Goal: Use online tool/utility

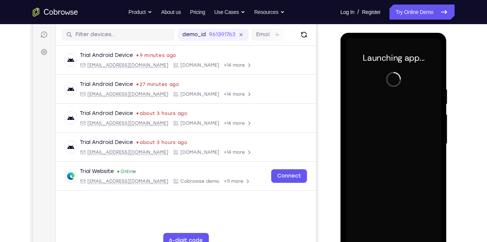
scroll to position [101, 0]
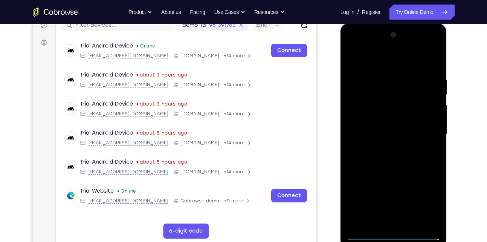
click at [398, 234] on div at bounding box center [393, 134] width 95 height 211
click at [430, 207] on div at bounding box center [393, 134] width 95 height 211
click at [397, 57] on div at bounding box center [393, 134] width 95 height 211
click at [423, 136] on div at bounding box center [393, 134] width 95 height 211
click at [386, 149] on div at bounding box center [393, 134] width 95 height 211
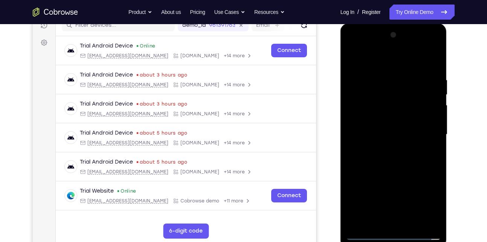
click at [385, 127] on div at bounding box center [393, 134] width 95 height 211
click at [378, 116] on div at bounding box center [393, 134] width 95 height 211
click at [379, 131] on div at bounding box center [393, 134] width 95 height 211
click at [379, 157] on div at bounding box center [393, 134] width 95 height 211
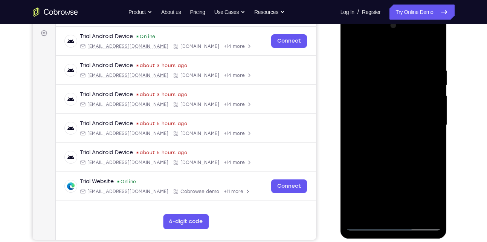
scroll to position [110, 0]
click at [434, 60] on div at bounding box center [393, 125] width 95 height 211
drag, startPoint x: 407, startPoint y: 152, endPoint x: 406, endPoint y: 46, distance: 106.7
click at [406, 46] on div at bounding box center [393, 125] width 95 height 211
drag, startPoint x: 409, startPoint y: 152, endPoint x: 441, endPoint y: 21, distance: 135.5
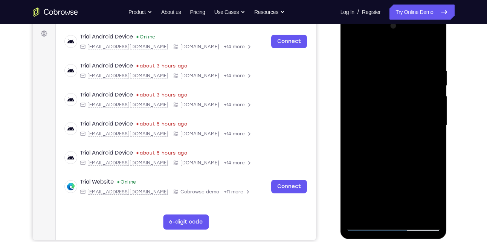
click at [441, 21] on div at bounding box center [394, 126] width 107 height 225
drag, startPoint x: 403, startPoint y: 152, endPoint x: 413, endPoint y: 12, distance: 139.9
click at [413, 14] on html "Online web based iOS Simulators and Android Emulators. Run iPhone, iPad, Mobile…" at bounding box center [394, 127] width 107 height 226
drag, startPoint x: 415, startPoint y: 147, endPoint x: 410, endPoint y: -5, distance: 152.0
click at [410, 14] on html "Online web based iOS Simulators and Android Emulators. Run iPhone, iPad, Mobile…" at bounding box center [394, 127] width 107 height 226
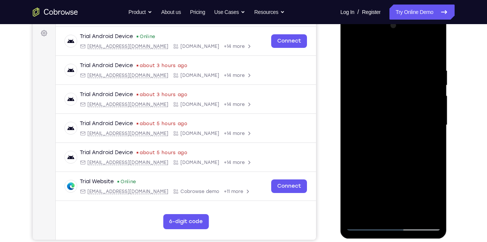
scroll to position [112, 0]
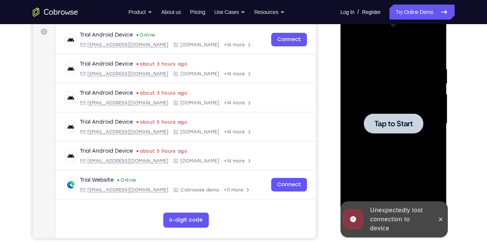
click at [399, 131] on div at bounding box center [394, 123] width 60 height 20
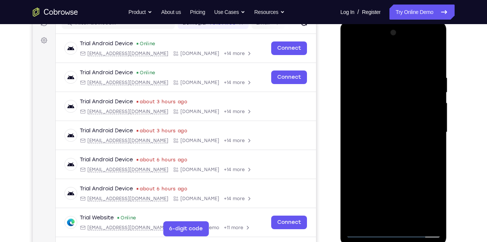
scroll to position [142, 0]
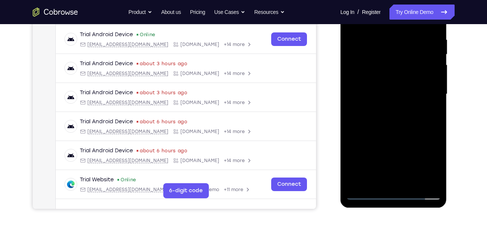
click at [396, 191] on div at bounding box center [393, 94] width 95 height 211
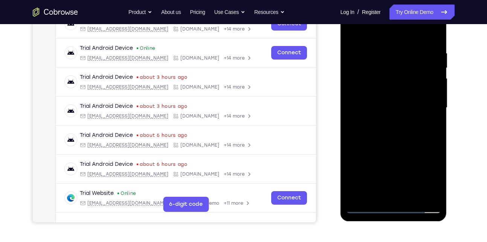
scroll to position [125, 0]
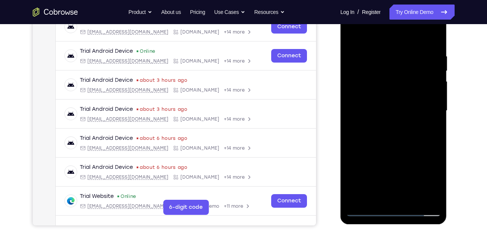
click at [389, 209] on div at bounding box center [393, 110] width 95 height 211
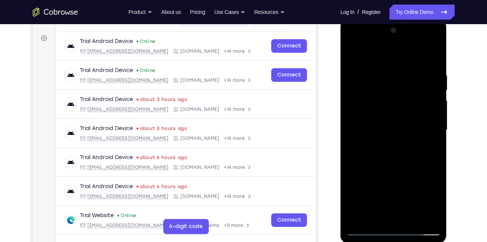
scroll to position [106, 0]
click at [426, 193] on div at bounding box center [393, 130] width 95 height 211
click at [382, 55] on div at bounding box center [393, 130] width 95 height 211
click at [425, 124] on div at bounding box center [393, 130] width 95 height 211
click at [404, 218] on div at bounding box center [393, 130] width 95 height 211
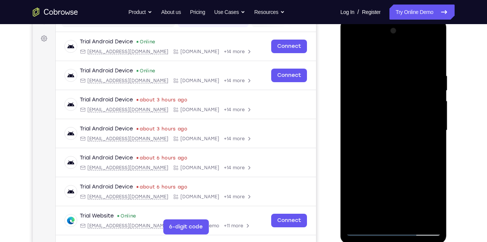
click at [385, 124] on div at bounding box center [393, 130] width 95 height 211
click at [380, 118] on div at bounding box center [393, 130] width 95 height 211
click at [382, 127] on div at bounding box center [393, 130] width 95 height 211
click at [376, 155] on div at bounding box center [393, 130] width 95 height 211
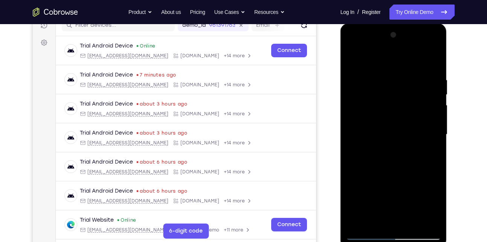
scroll to position [112, 0]
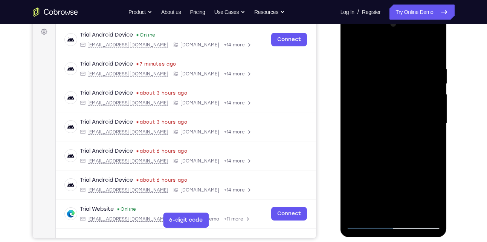
click at [396, 145] on div at bounding box center [393, 123] width 95 height 211
click at [432, 137] on div at bounding box center [393, 123] width 95 height 211
click at [411, 123] on div at bounding box center [393, 123] width 95 height 211
click at [400, 147] on div at bounding box center [393, 123] width 95 height 211
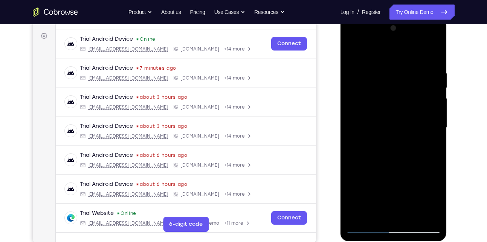
scroll to position [110, 0]
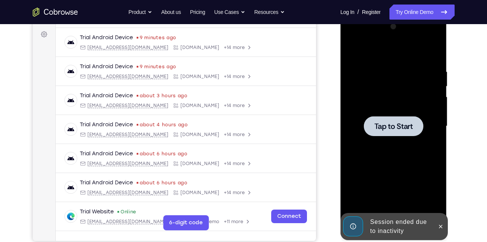
click at [407, 128] on span "Tap to Start" at bounding box center [394, 126] width 38 height 8
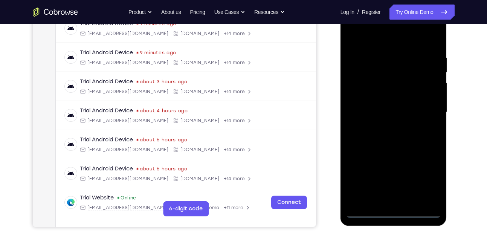
scroll to position [124, 0]
click at [394, 211] on div at bounding box center [393, 111] width 95 height 211
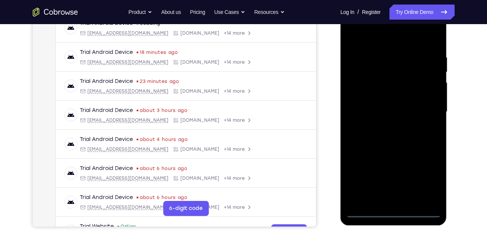
click at [426, 181] on div at bounding box center [393, 111] width 95 height 211
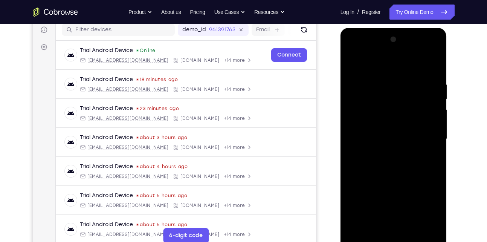
scroll to position [100, 0]
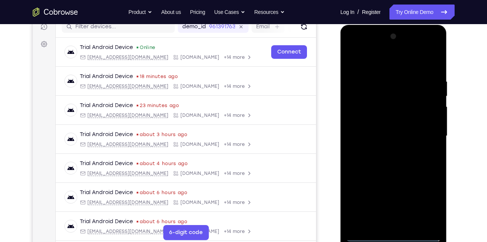
click at [386, 67] on div at bounding box center [393, 136] width 95 height 211
click at [427, 133] on div at bounding box center [393, 136] width 95 height 211
click at [404, 224] on div at bounding box center [393, 136] width 95 height 211
click at [380, 127] on div at bounding box center [393, 136] width 95 height 211
click at [372, 119] on div at bounding box center [393, 136] width 95 height 211
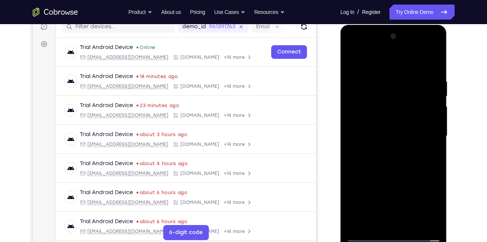
click at [374, 138] on div at bounding box center [393, 136] width 95 height 211
click at [380, 159] on div at bounding box center [393, 136] width 95 height 211
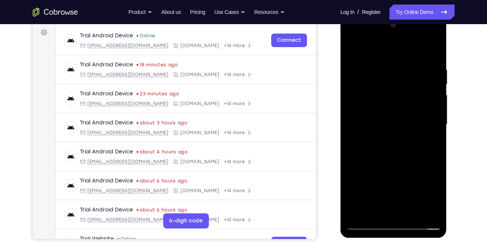
scroll to position [118, 0]
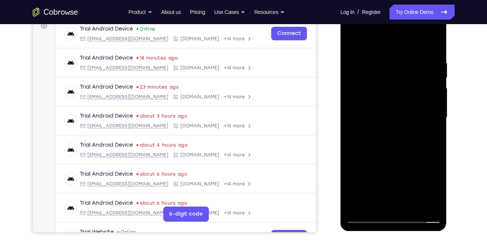
click at [435, 53] on div at bounding box center [393, 117] width 95 height 211
click at [412, 204] on div at bounding box center [393, 117] width 95 height 211
click at [413, 207] on div at bounding box center [393, 117] width 95 height 211
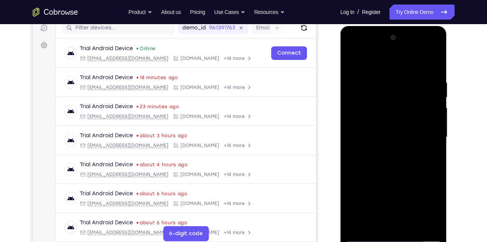
scroll to position [109, 0]
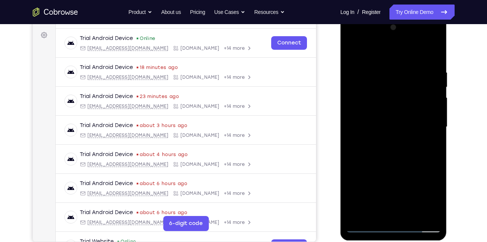
click at [399, 165] on div at bounding box center [393, 126] width 95 height 211
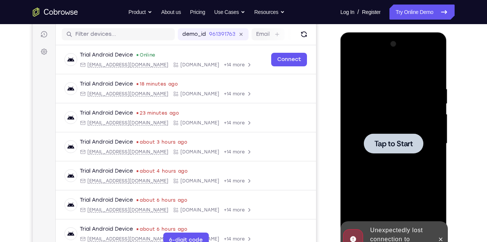
scroll to position [92, 0]
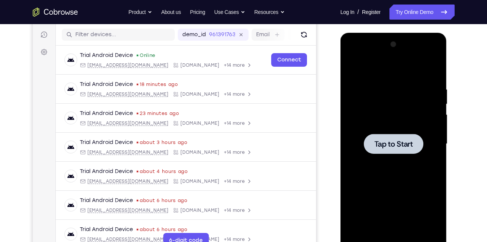
click at [384, 144] on span "Tap to Start" at bounding box center [394, 144] width 38 height 8
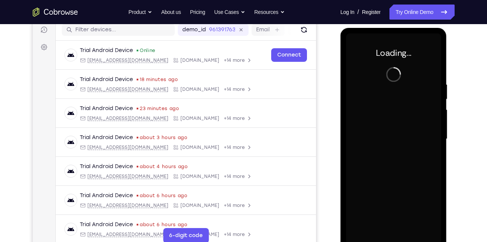
scroll to position [103, 0]
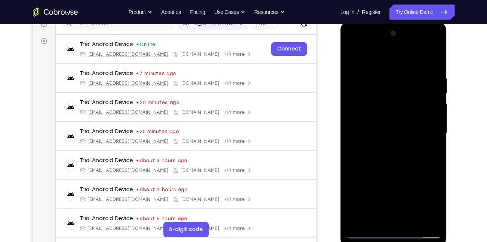
click at [396, 233] on div at bounding box center [393, 133] width 95 height 211
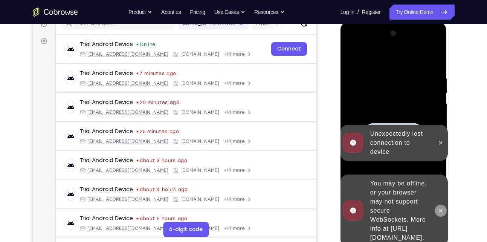
click at [441, 208] on icon at bounding box center [441, 211] width 6 height 6
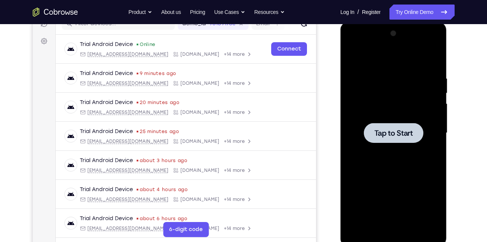
click at [386, 129] on span "Tap to Start" at bounding box center [394, 133] width 38 height 8
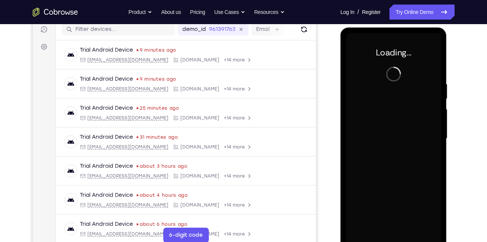
scroll to position [96, 0]
